Goal: Navigation & Orientation: Find specific page/section

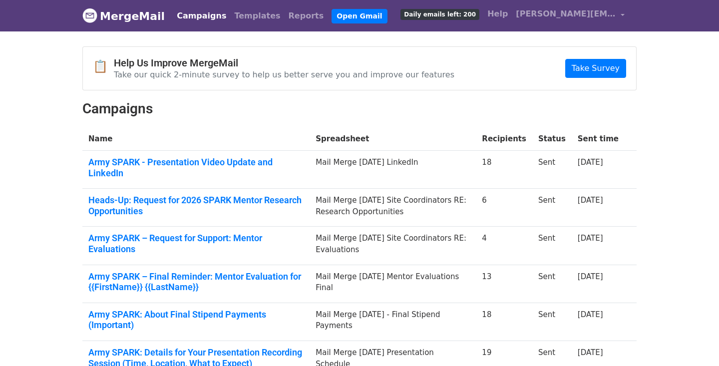
click at [136, 14] on link "MergeMail" at bounding box center [123, 15] width 82 height 21
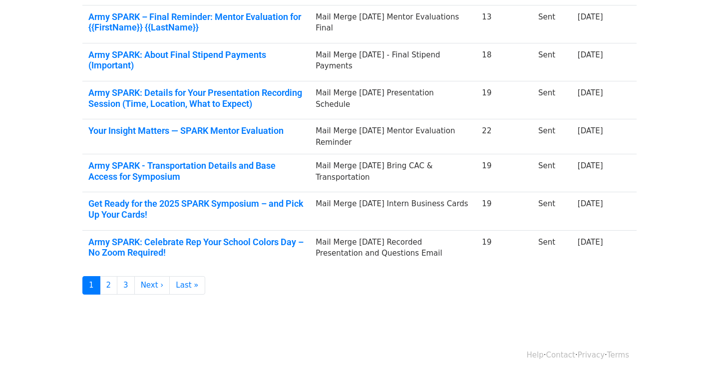
scroll to position [269, 0]
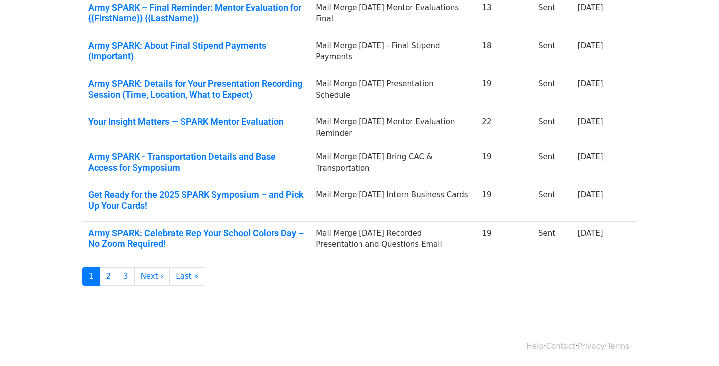
click at [416, 333] on div "Help · Contact · Privacy · Terms" at bounding box center [359, 345] width 569 height 41
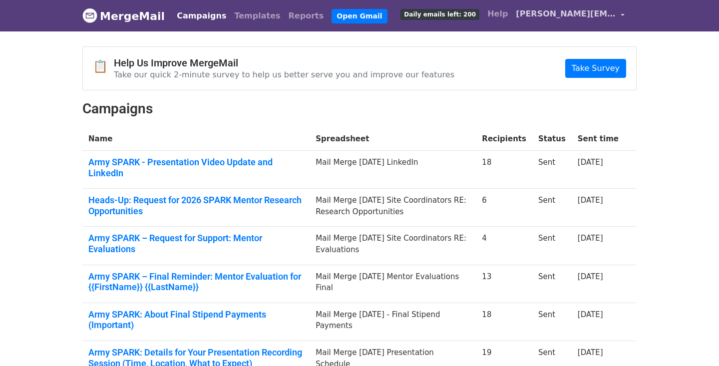
click at [619, 11] on link "[PERSON_NAME][EMAIL_ADDRESS][PERSON_NAME][DOMAIN_NAME]" at bounding box center [570, 15] width 117 height 23
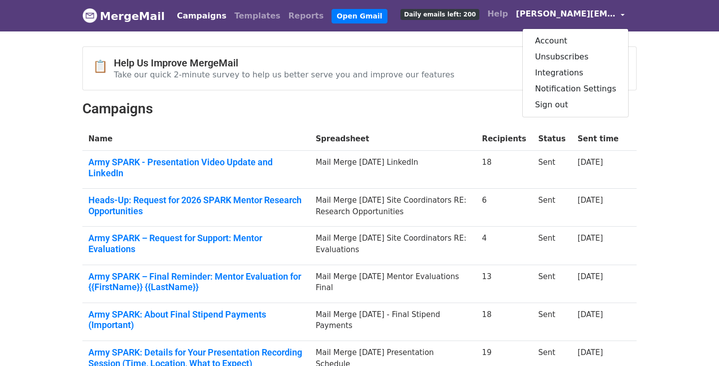
click at [148, 16] on link "MergeMail" at bounding box center [123, 15] width 82 height 21
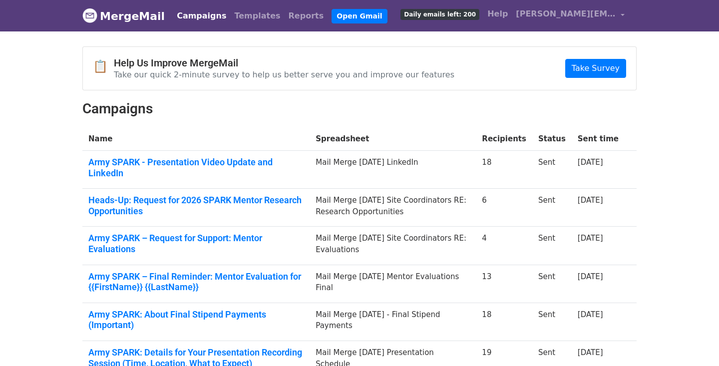
click at [219, 111] on h2 "Campaigns" at bounding box center [359, 108] width 554 height 17
